Goal: Information Seeking & Learning: Find specific fact

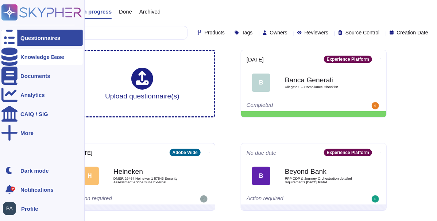
click at [16, 56] on div at bounding box center [9, 57] width 16 height 16
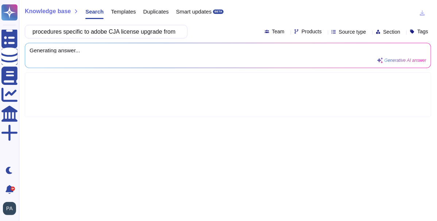
scroll to position [0, 357]
click at [44, 32] on input "procedures specific to adobe CJA license upgrade from foundation to prime cover…" at bounding box center [104, 31] width 151 height 13
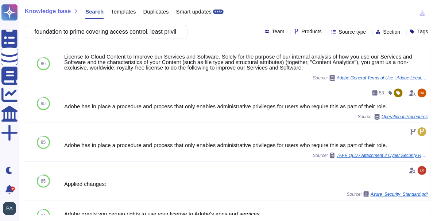
scroll to position [0, 73]
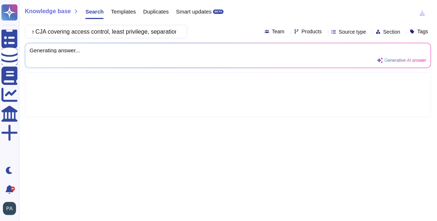
click at [37, 32] on input "procedures specific to adobe CJA covering access control, least privilege, sepa…" at bounding box center [104, 31] width 151 height 13
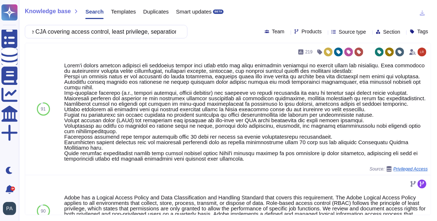
click at [51, 32] on input "procedures specific to adobe CJA covering access control, least privilege, sepa…" at bounding box center [104, 31] width 151 height 13
type input "procedures specific to adobe CJA covering access control, least privilege, sepa…"
click at [325, 90] on icon at bounding box center [407, 136] width 164 height 93
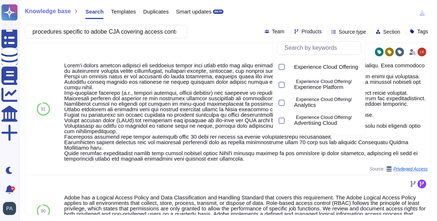
scroll to position [36, 0]
click at [284, 83] on div at bounding box center [282, 84] width 6 height 6
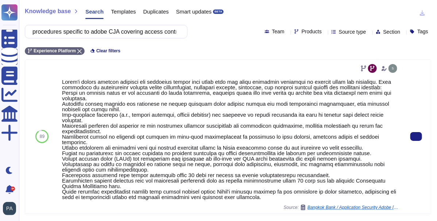
click at [247, 67] on div at bounding box center [230, 68] width 337 height 12
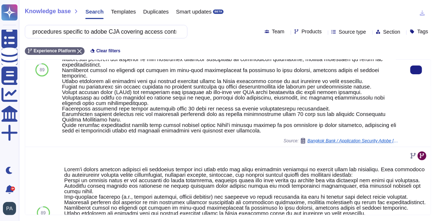
scroll to position [68, 0]
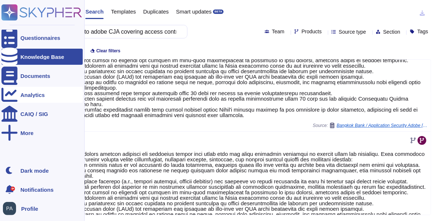
scroll to position [60, 0]
